Goal: Transaction & Acquisition: Purchase product/service

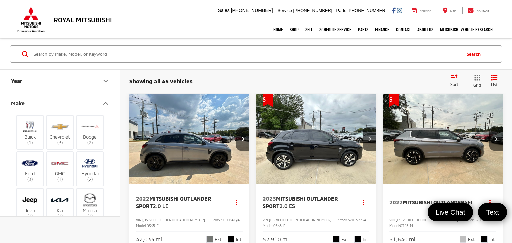
click at [61, 229] on label "Nissan (15)" at bounding box center [60, 242] width 27 height 27
click at [0, 0] on input "Nissan (15)" at bounding box center [0, 0] width 0 height 0
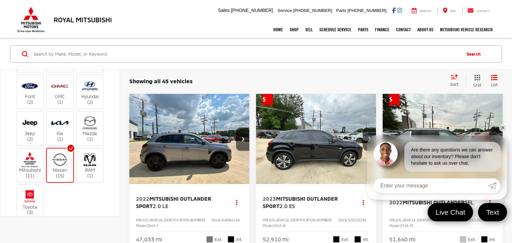
click at [501, 129] on link "✕" at bounding box center [503, 128] width 8 height 8
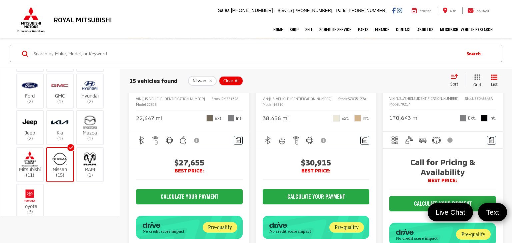
scroll to position [1348, 0]
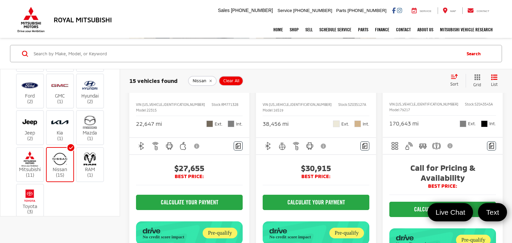
click at [295, 69] on img "2019 Nissan Maxima Platinum 0" at bounding box center [316, 23] width 121 height 91
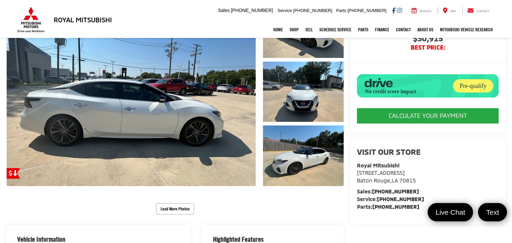
scroll to position [98, 0]
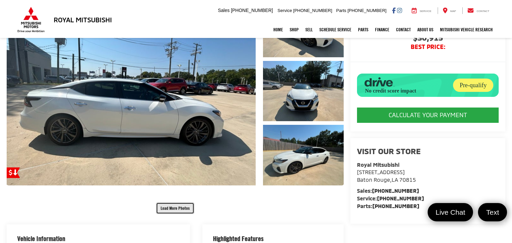
click at [167, 213] on button "Load More Photos" at bounding box center [175, 209] width 38 height 12
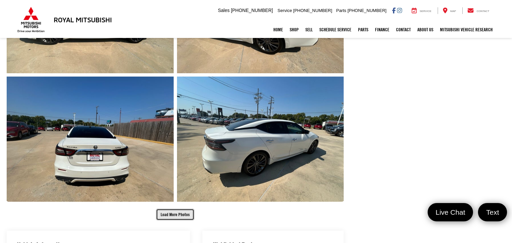
scroll to position [347, 0]
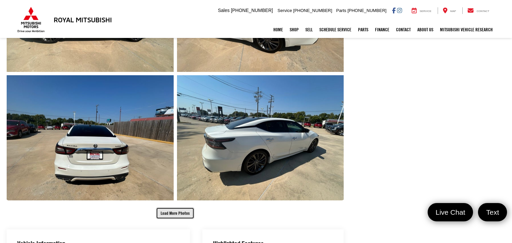
click at [169, 212] on button "Load More Photos" at bounding box center [175, 214] width 38 height 12
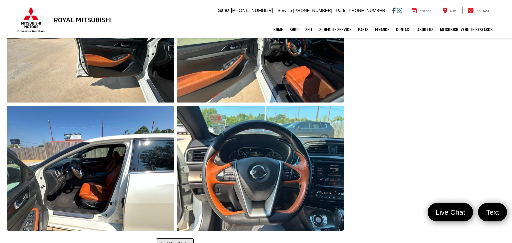
scroll to position [593, 0]
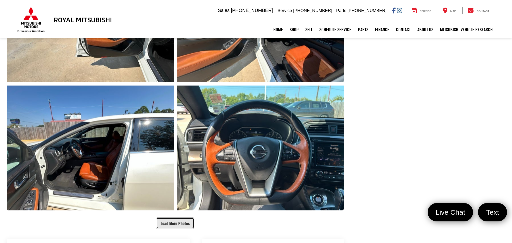
click at [171, 224] on button "Load More Photos" at bounding box center [175, 224] width 38 height 12
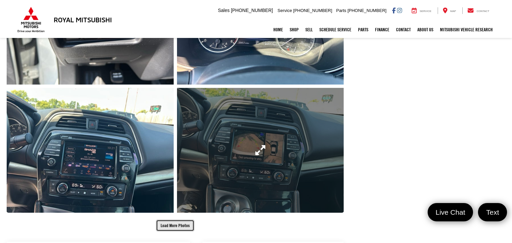
scroll to position [848, 0]
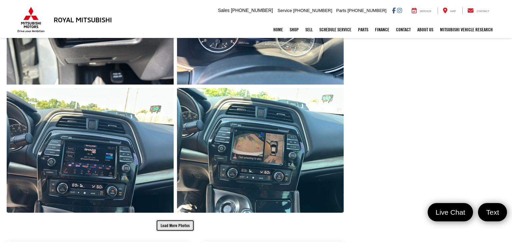
click at [173, 225] on button "Load More Photos" at bounding box center [175, 226] width 38 height 12
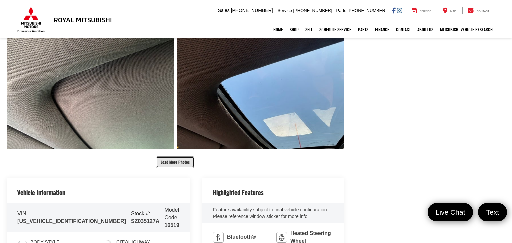
scroll to position [1169, 0]
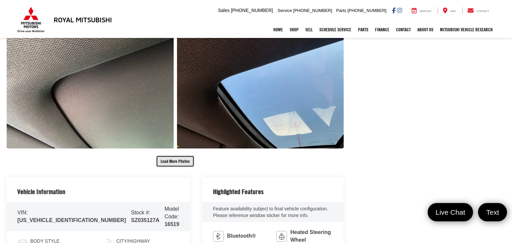
click at [174, 164] on button "Load More Photos" at bounding box center [175, 162] width 38 height 12
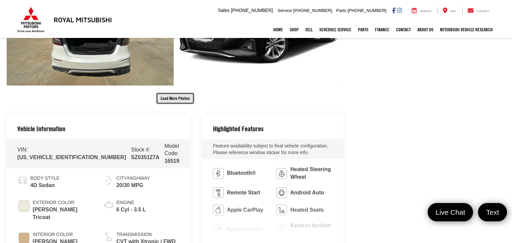
scroll to position [1487, 0]
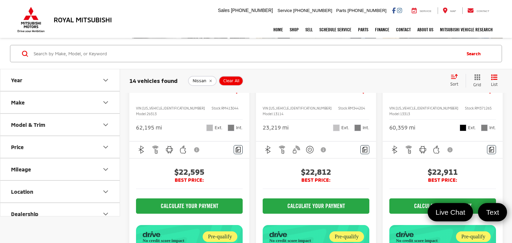
scroll to position [421, 0]
